Goal: Find specific page/section: Find specific page/section

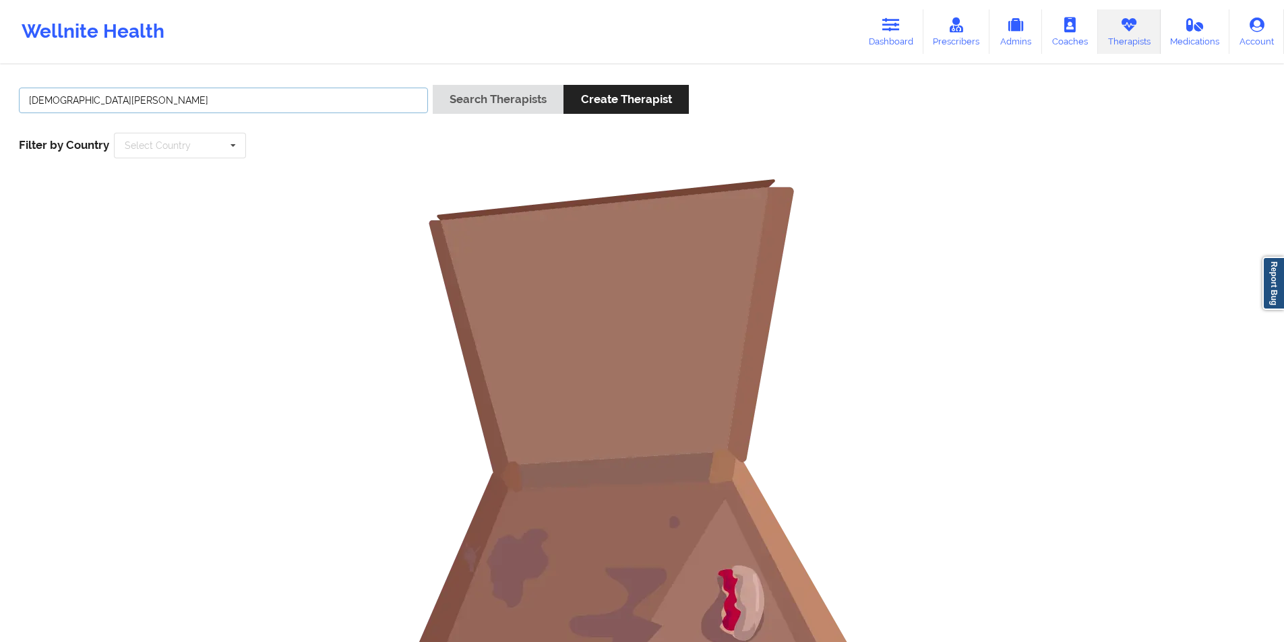
click at [320, 103] on input "[DEMOGRAPHIC_DATA][PERSON_NAME]" at bounding box center [223, 101] width 409 height 26
drag, startPoint x: 0, startPoint y: 0, endPoint x: 320, endPoint y: 103, distance: 335.7
click at [320, 103] on input "[DEMOGRAPHIC_DATA][PERSON_NAME]" at bounding box center [223, 101] width 409 height 26
paste input "Tyshia"
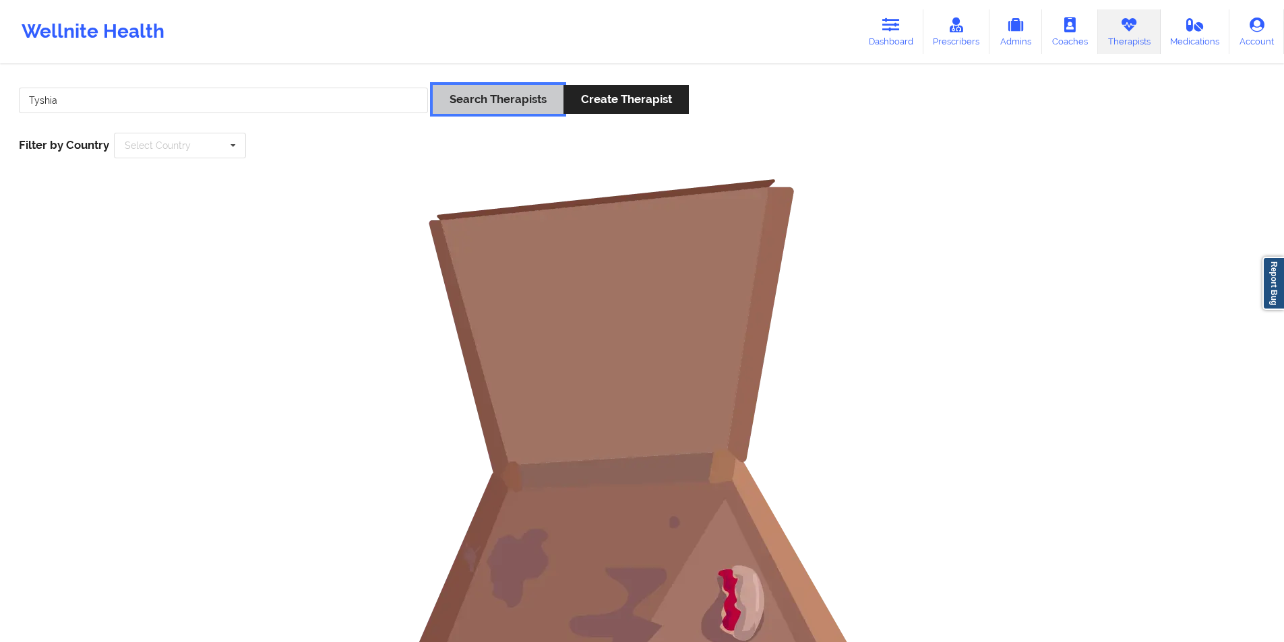
click at [501, 100] on button "Search Therapists" at bounding box center [498, 99] width 131 height 29
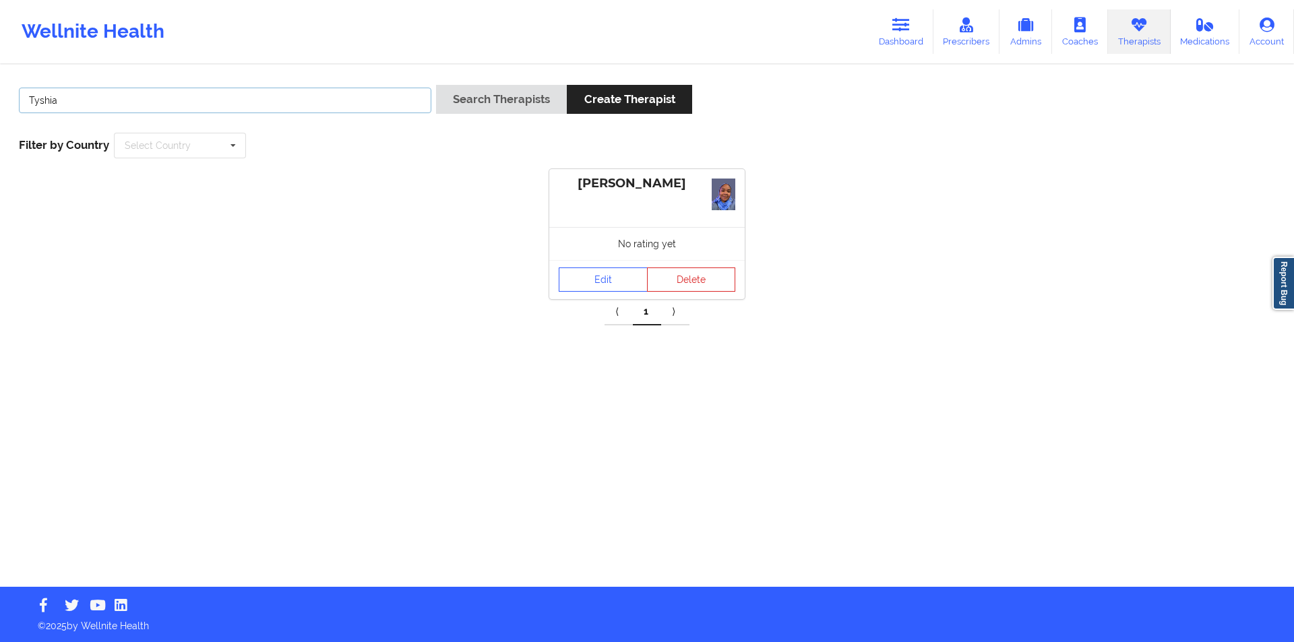
click at [167, 107] on input "Tyshia" at bounding box center [225, 101] width 413 height 26
click at [506, 104] on button "Search Therapists" at bounding box center [501, 99] width 131 height 29
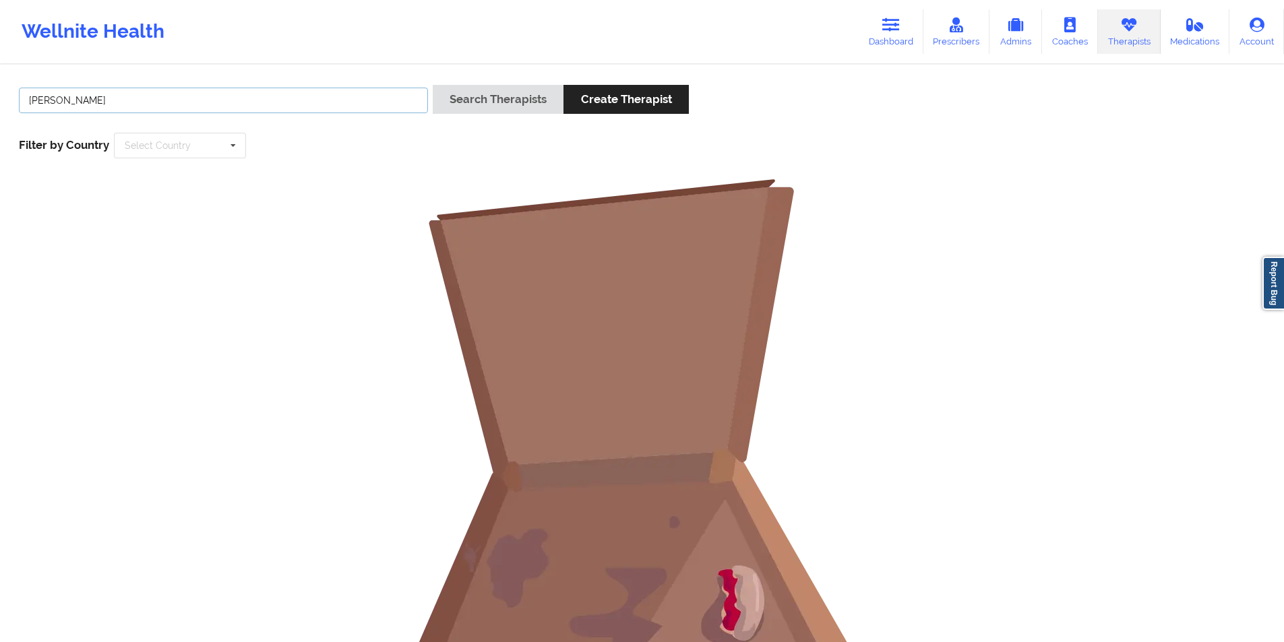
click at [40, 101] on input "[PERSON_NAME]" at bounding box center [223, 101] width 409 height 26
click at [494, 99] on button "Search Therapists" at bounding box center [498, 99] width 131 height 29
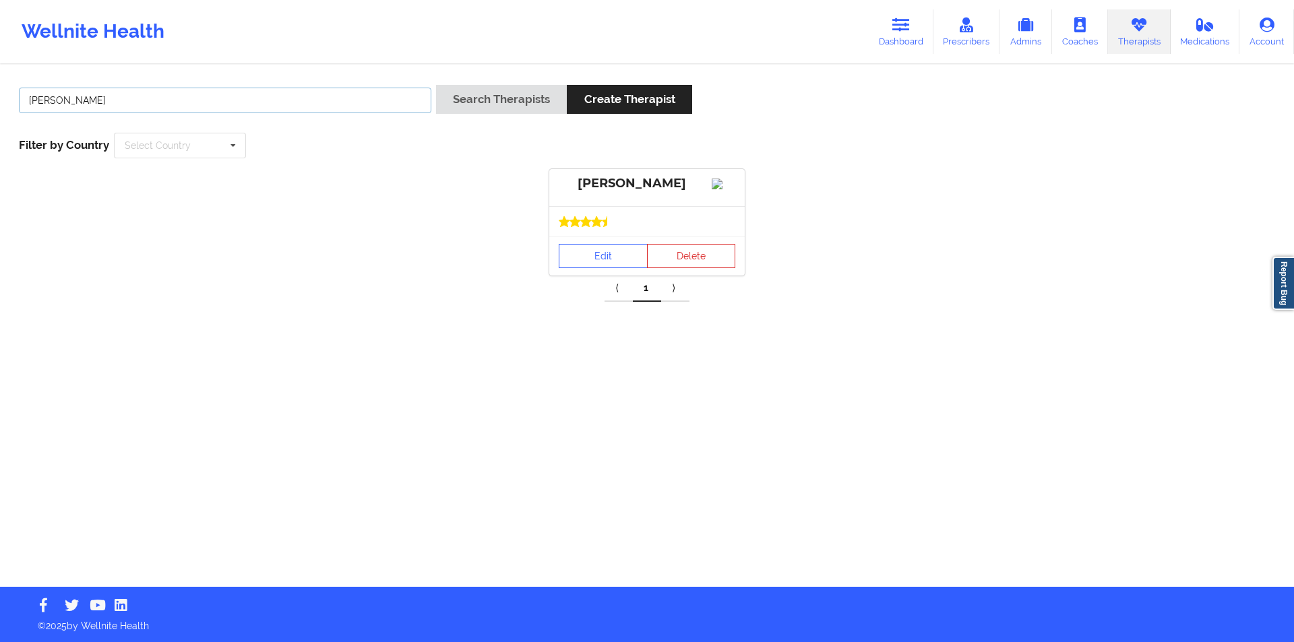
click at [197, 98] on input "[PERSON_NAME]" at bounding box center [225, 101] width 413 height 26
paste input "[PERSON_NAME]"
type input "[PERSON_NAME]"
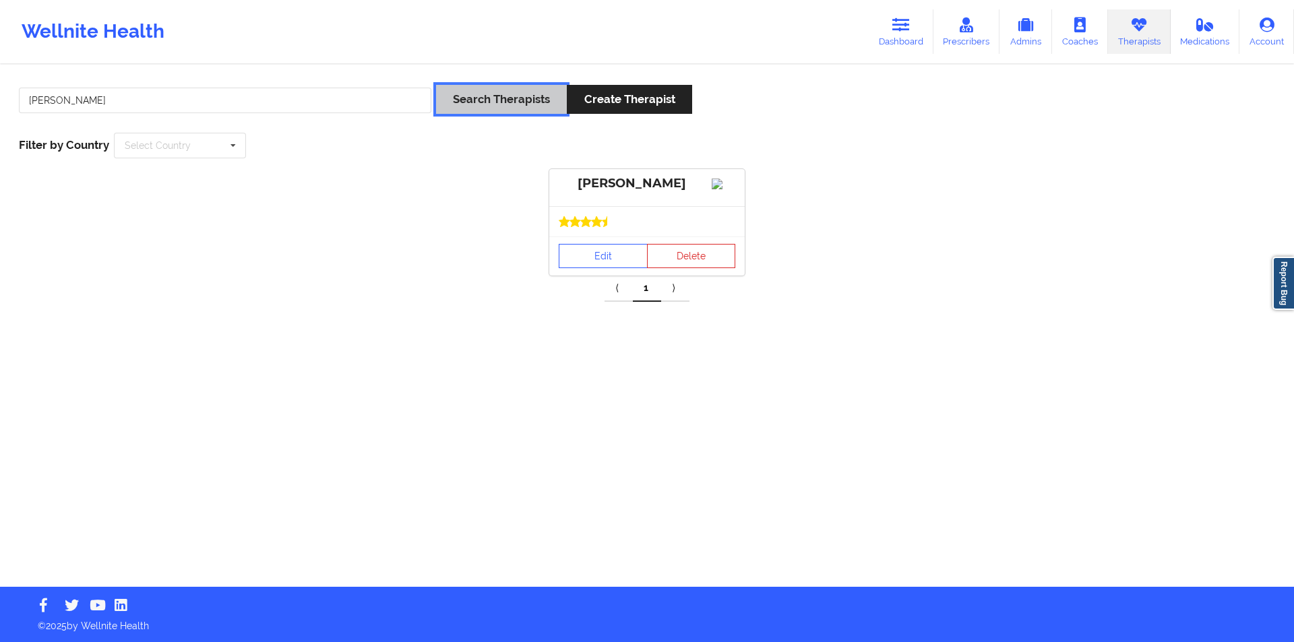
click at [524, 94] on button "Search Therapists" at bounding box center [501, 99] width 131 height 29
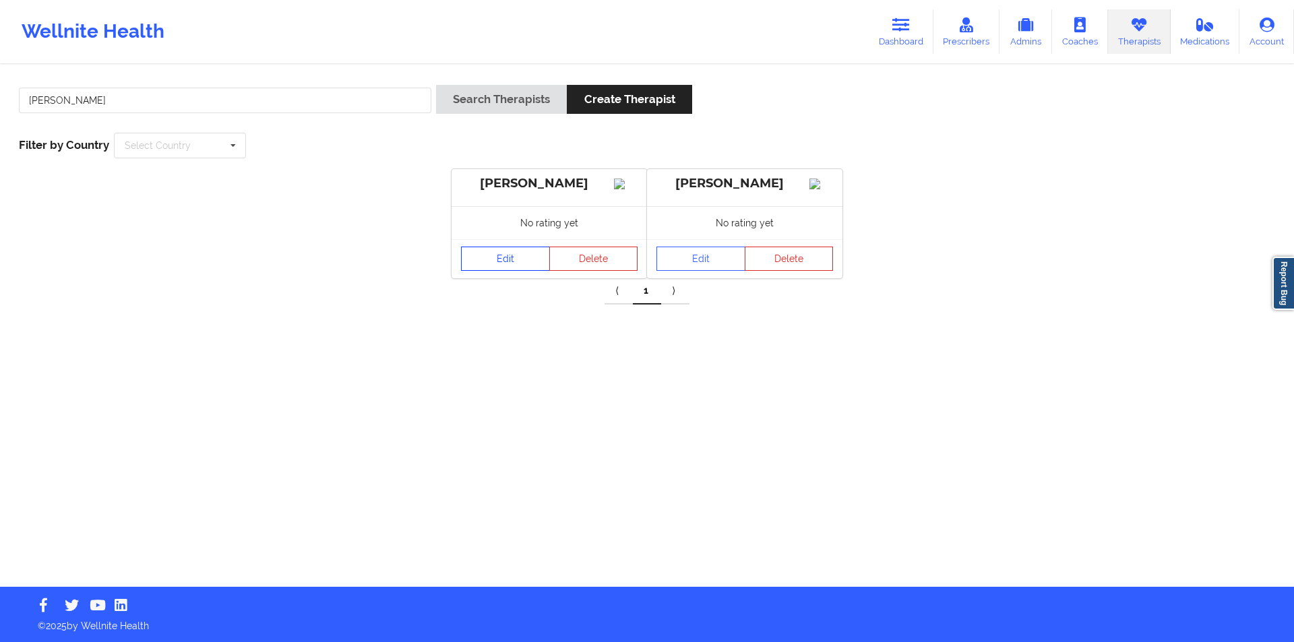
click at [516, 268] on link "Edit" at bounding box center [505, 259] width 89 height 24
